Goal: Obtain resource: Download file/media

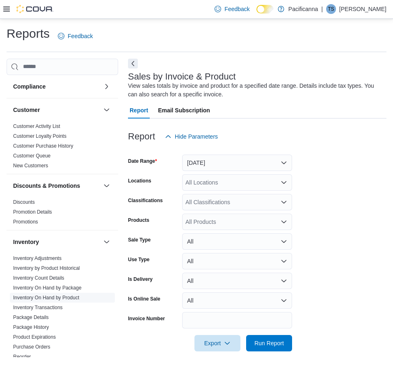
click at [55, 297] on link "Inventory On Hand by Product" at bounding box center [46, 298] width 66 height 6
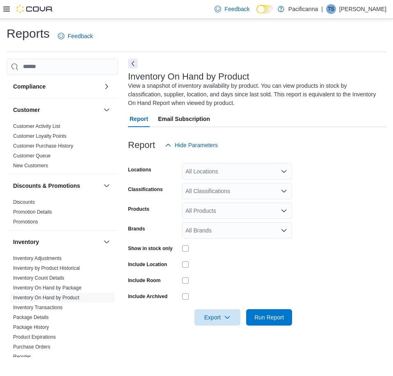
click at [158, 247] on label "Show in stock only" at bounding box center [150, 248] width 45 height 7
click at [220, 176] on div "All Locations" at bounding box center [237, 171] width 110 height 16
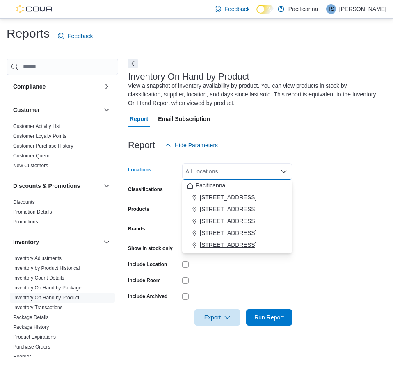
click at [206, 247] on span "[STREET_ADDRESS]" at bounding box center [228, 245] width 57 height 8
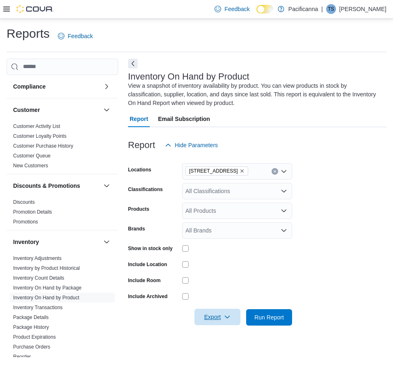
click at [210, 322] on span "Export" at bounding box center [217, 317] width 36 height 16
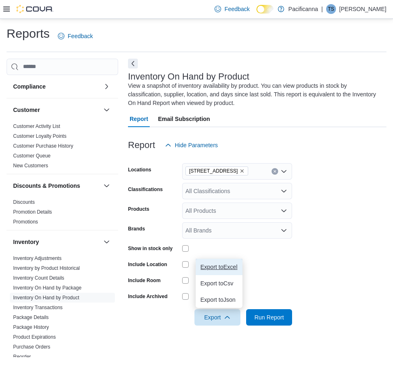
click at [224, 265] on span "Export to Excel" at bounding box center [219, 267] width 37 height 7
